Goal: Transaction & Acquisition: Download file/media

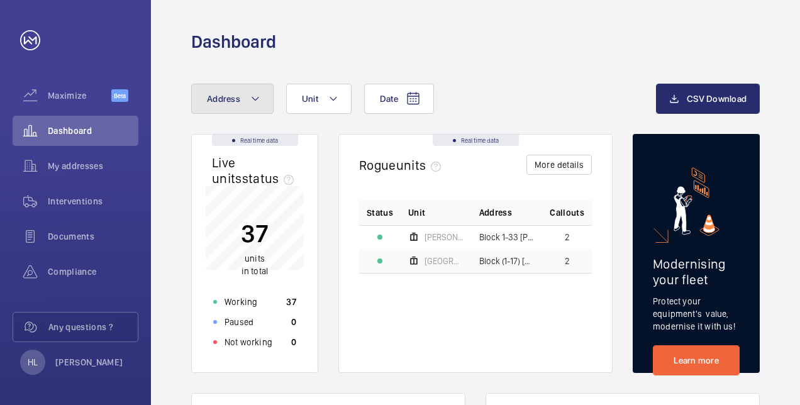
click at [225, 104] on button "Address" at bounding box center [232, 99] width 82 height 30
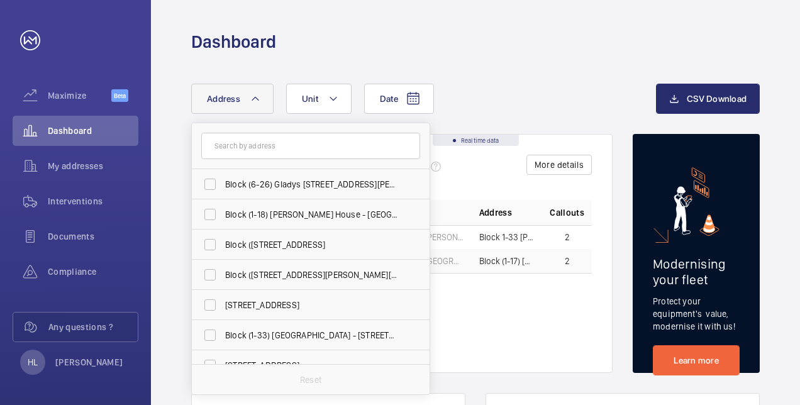
click at [259, 150] on input "text" at bounding box center [310, 146] width 219 height 26
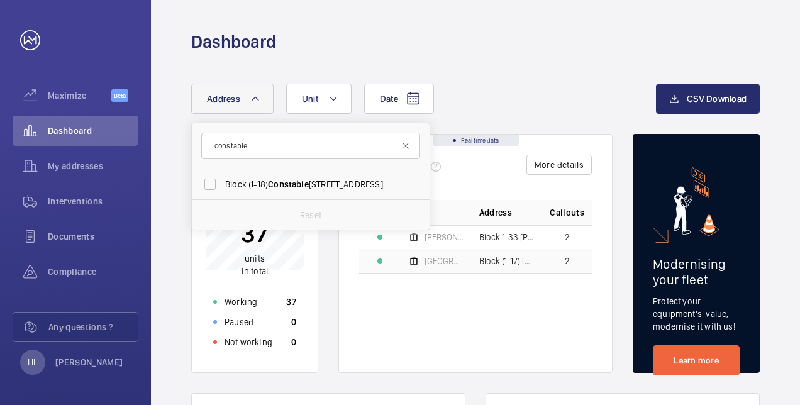
type input "constable"
click at [311, 184] on span "Block (1-18) [GEOGRAPHIC_DATA] - [GEOGRAPHIC_DATA] CM7 2RJ" at bounding box center [311, 184] width 173 height 13
click at [223, 184] on input "Block (1-18) [GEOGRAPHIC_DATA] - [GEOGRAPHIC_DATA] CM7 2RJ" at bounding box center [210, 184] width 25 height 25
checkbox input "true"
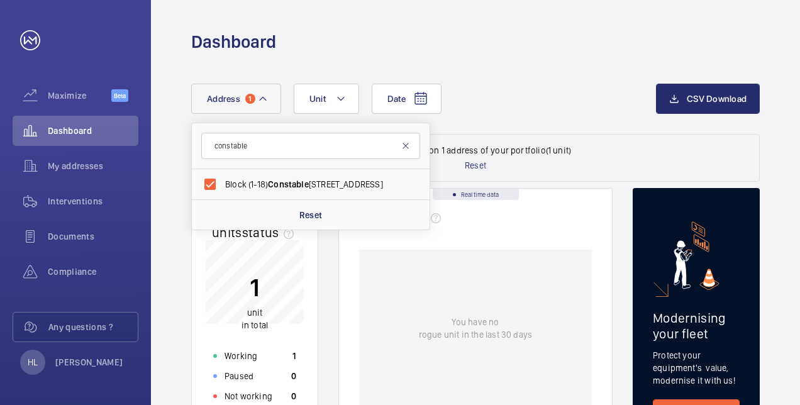
click at [406, 148] on mat-icon at bounding box center [406, 146] width 10 height 10
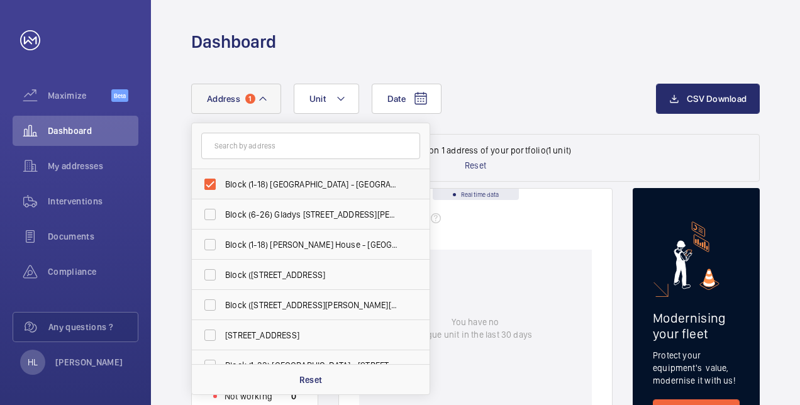
click at [291, 183] on span "Block (1-18) [GEOGRAPHIC_DATA] - [GEOGRAPHIC_DATA] CM7 2RJ" at bounding box center [311, 184] width 173 height 13
click at [223, 183] on input "Block (1-18) [GEOGRAPHIC_DATA] - [GEOGRAPHIC_DATA] CM7 2RJ" at bounding box center [210, 184] width 25 height 25
checkbox input "false"
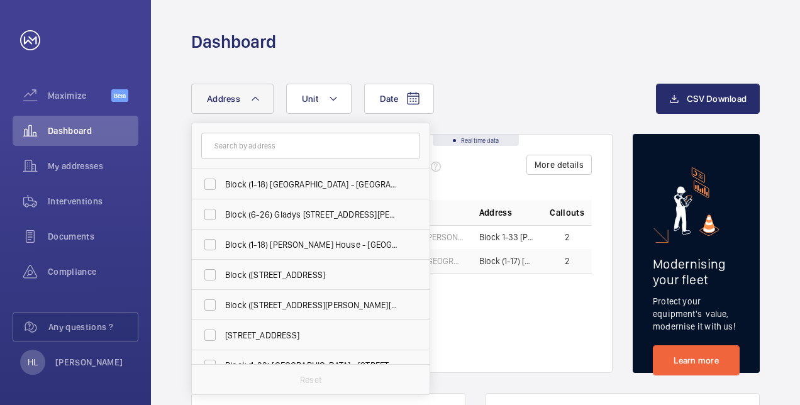
click at [493, 108] on div "Date Address Block (1-18) [GEOGRAPHIC_DATA] - [GEOGRAPHIC_DATA] [GEOGRAPHIC_DAT…" at bounding box center [423, 99] width 465 height 30
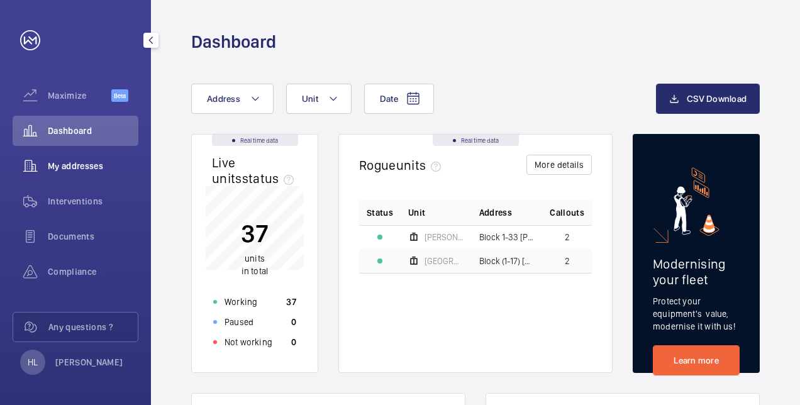
click at [87, 175] on div "My addresses" at bounding box center [76, 166] width 126 height 30
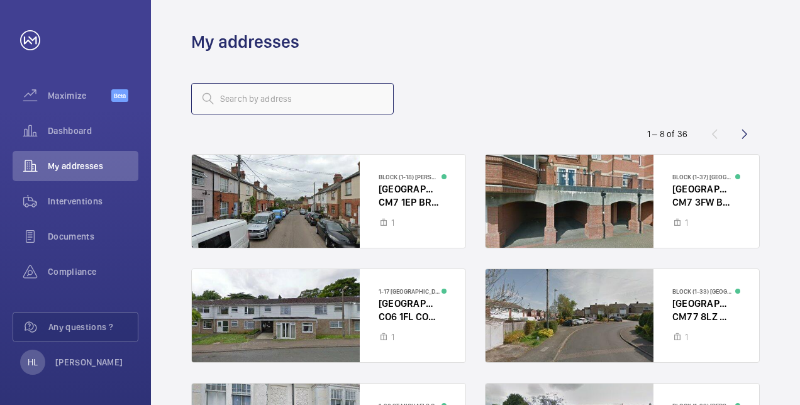
click at [294, 96] on input "text" at bounding box center [292, 98] width 203 height 31
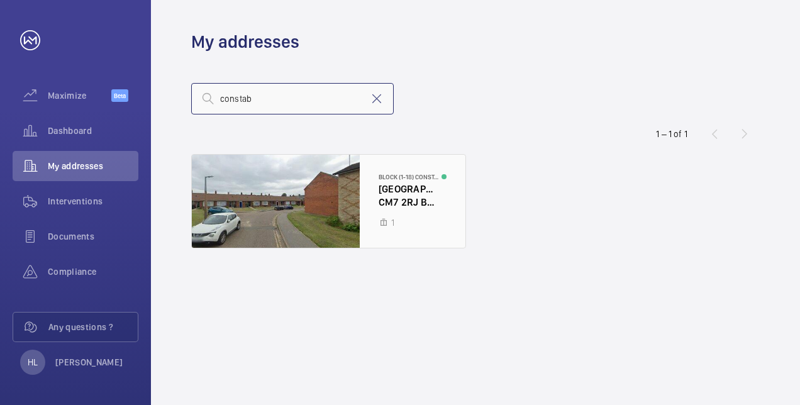
type input "constab"
click at [322, 179] on div at bounding box center [329, 201] width 274 height 93
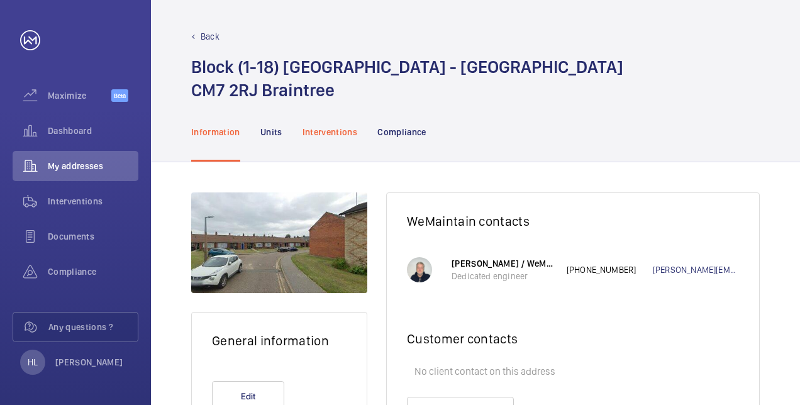
click at [347, 135] on p "Interventions" at bounding box center [330, 132] width 55 height 13
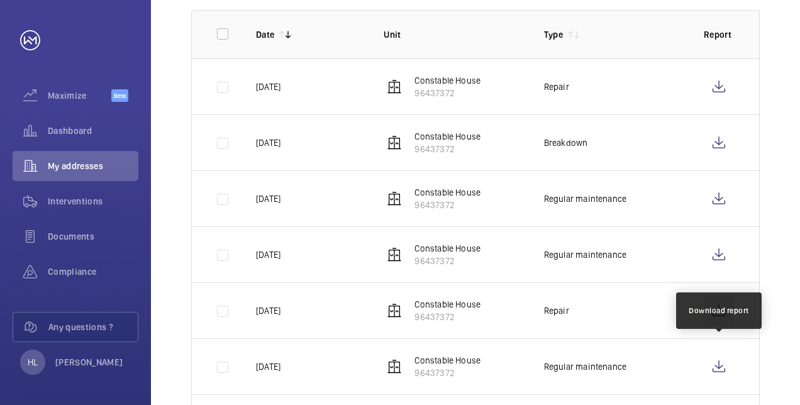
scroll to position [252, 0]
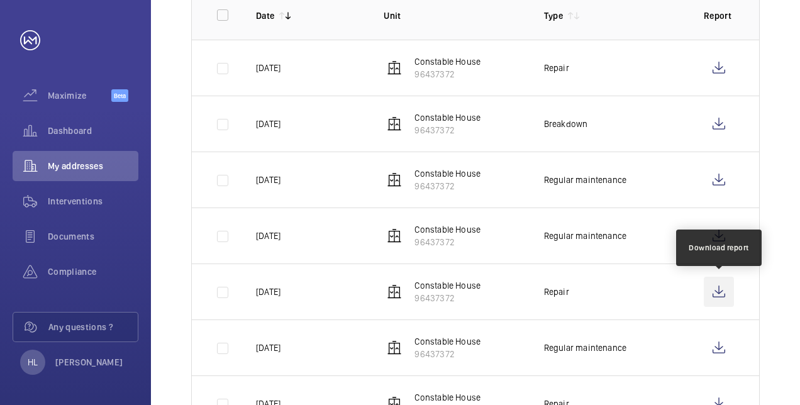
click at [717, 292] on wm-front-icon-button at bounding box center [719, 292] width 30 height 30
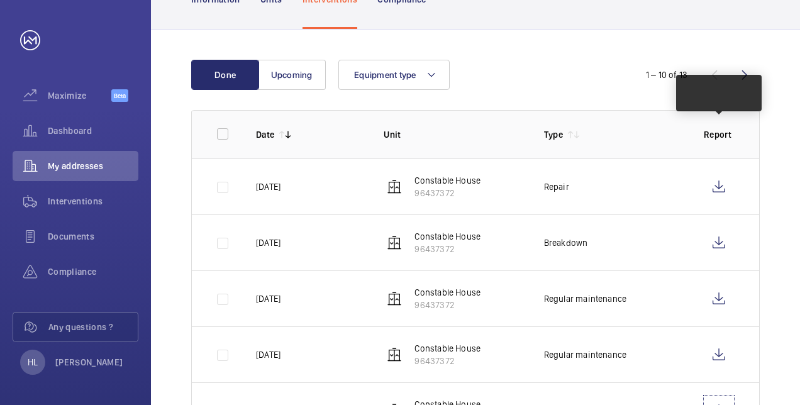
scroll to position [0, 0]
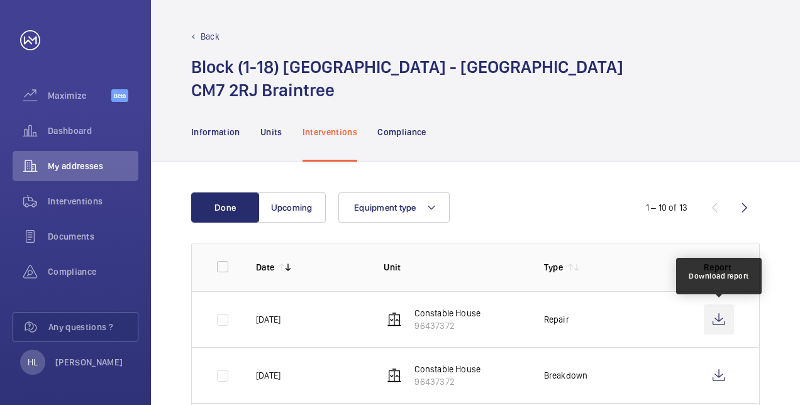
click at [717, 317] on wm-front-icon-button at bounding box center [719, 320] width 30 height 30
